Goal: Check status: Check status

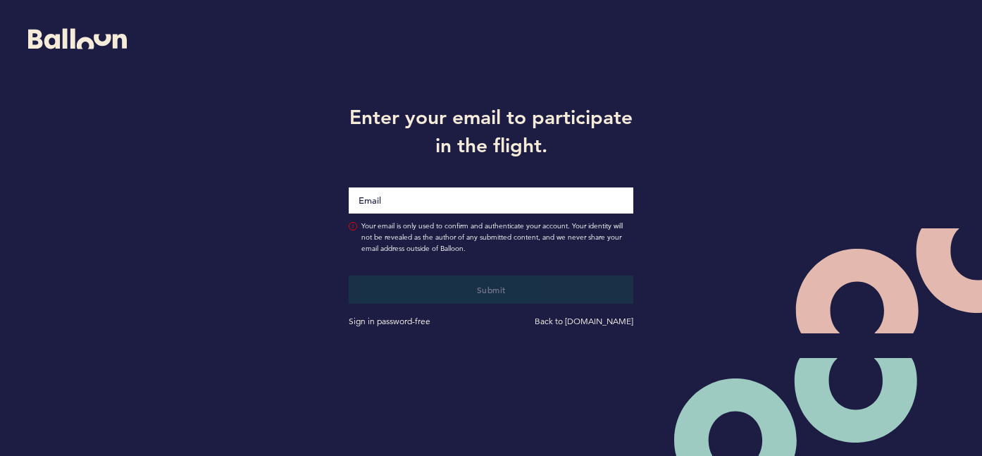
click at [0, 455] on com-1password-button at bounding box center [0, 456] width 0 height 0
type input "[EMAIL_ADDRESS][PERSON_NAME][DOMAIN_NAME]"
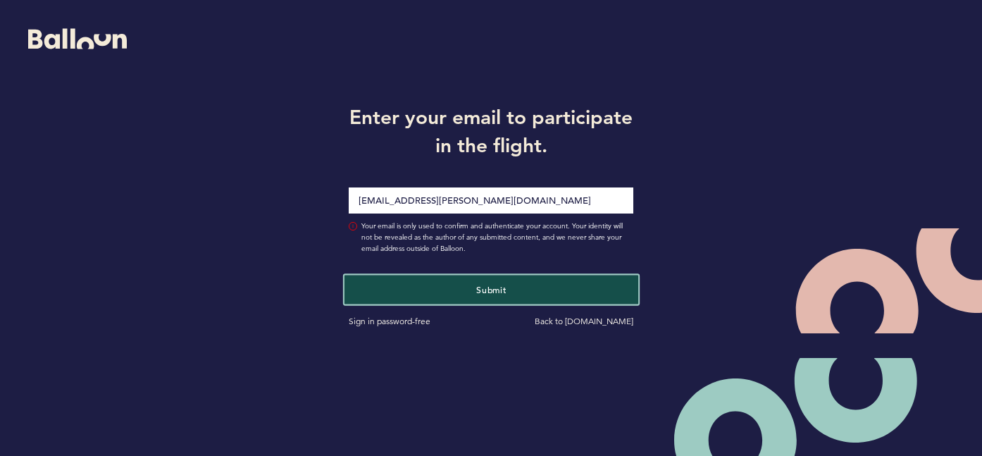
click at [508, 283] on button "Submit" at bounding box center [491, 289] width 294 height 29
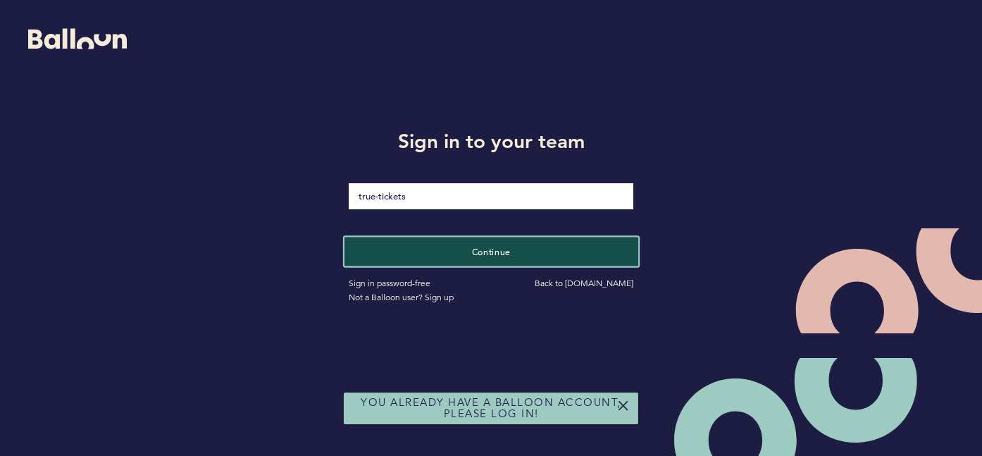
click at [527, 258] on button "Continue" at bounding box center [491, 251] width 294 height 29
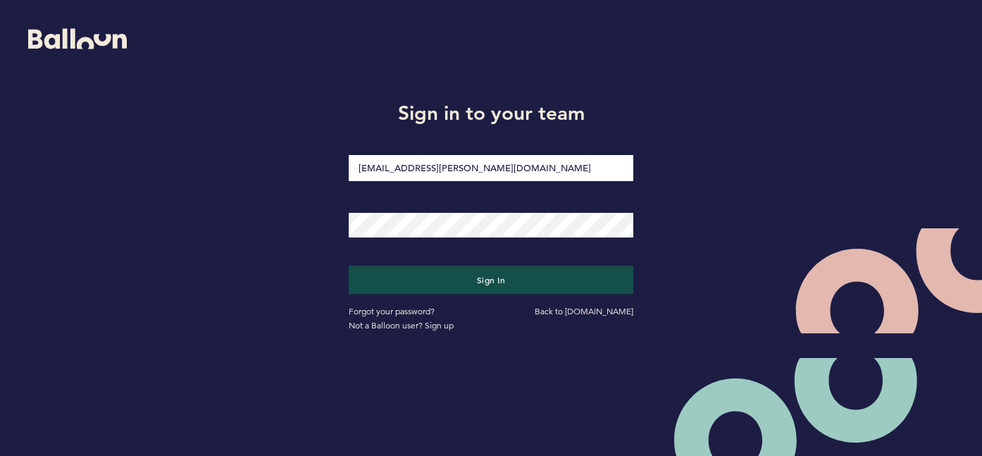
click at [600, 193] on div at bounding box center [491, 216] width 306 height 57
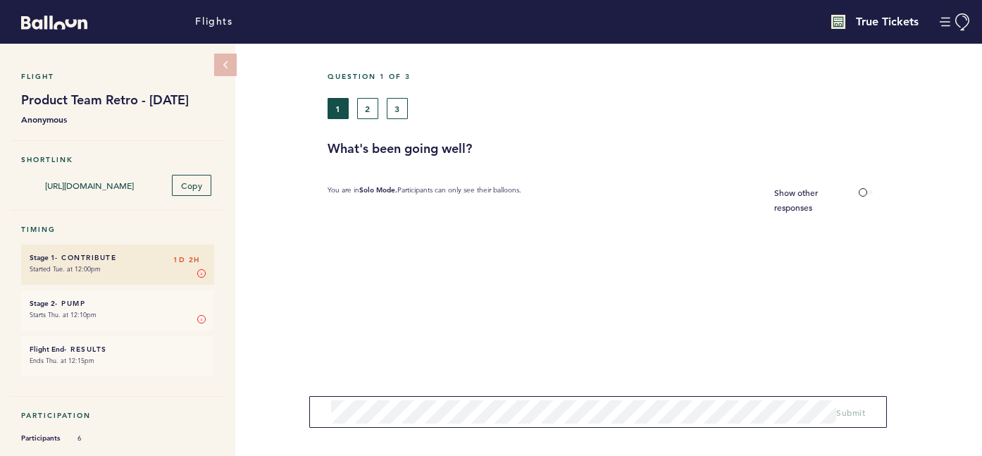
click at [70, 330] on li "Stage 2 - Pump 1D 2H Starts Thu. at 12:10pm Stage 2 In Stage 2, you vote on the…" at bounding box center [117, 310] width 193 height 40
click at [780, 195] on span "Show other responses" at bounding box center [796, 200] width 44 height 26
click at [0, 0] on input "Show other responses" at bounding box center [0, 0] width 0 height 0
click at [373, 111] on button "2" at bounding box center [367, 108] width 21 height 21
click at [396, 109] on button "3" at bounding box center [397, 108] width 21 height 21
